Goal: Transaction & Acquisition: Book appointment/travel/reservation

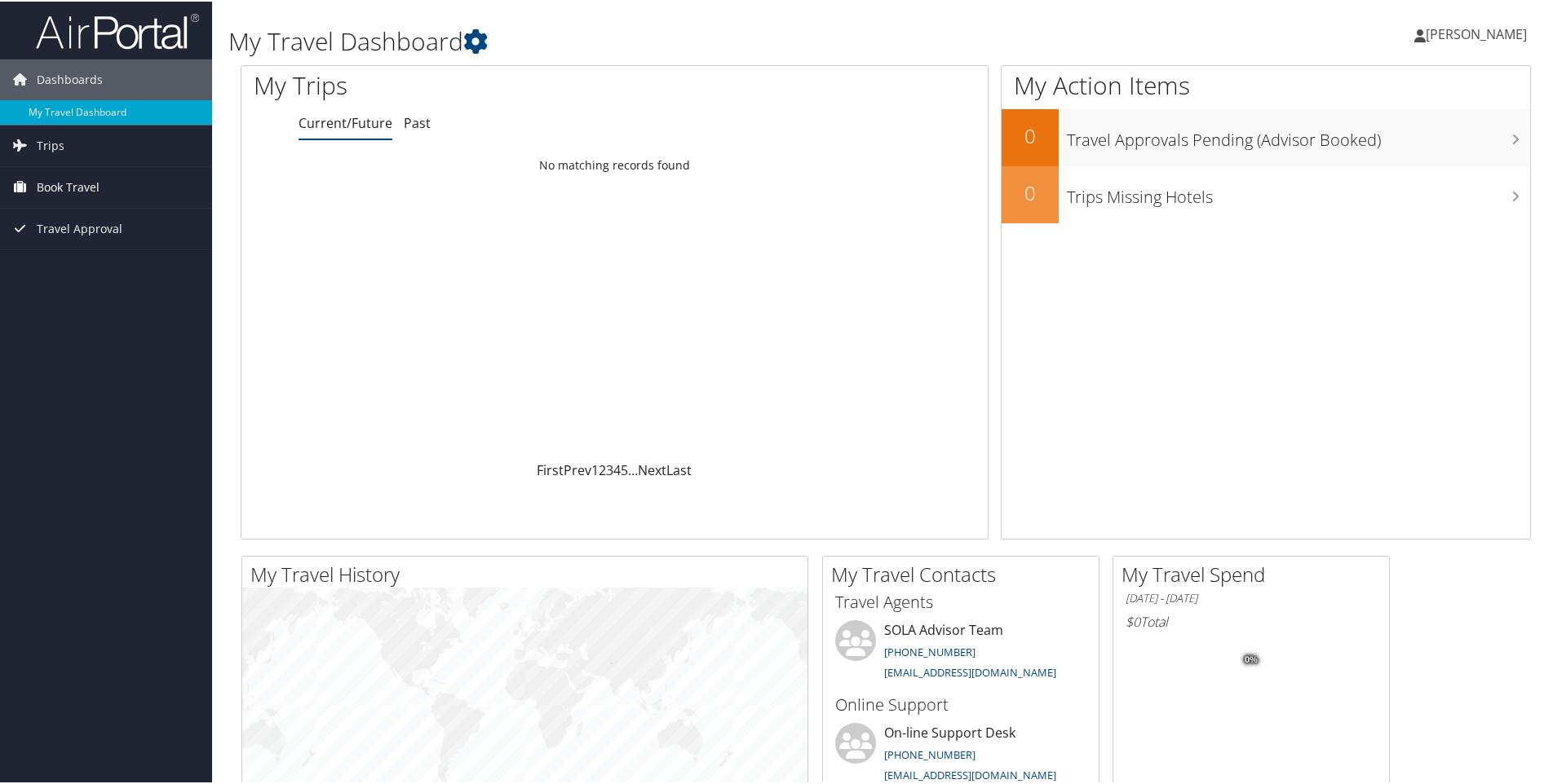
click at [65, 192] on span "Book Travel" at bounding box center [68, 185] width 63 height 41
click at [72, 267] on link "Book/Manage Online Trips" at bounding box center [106, 267] width 212 height 24
click at [61, 273] on link "Book/Manage Online Trips" at bounding box center [106, 267] width 212 height 24
